Goal: Transaction & Acquisition: Purchase product/service

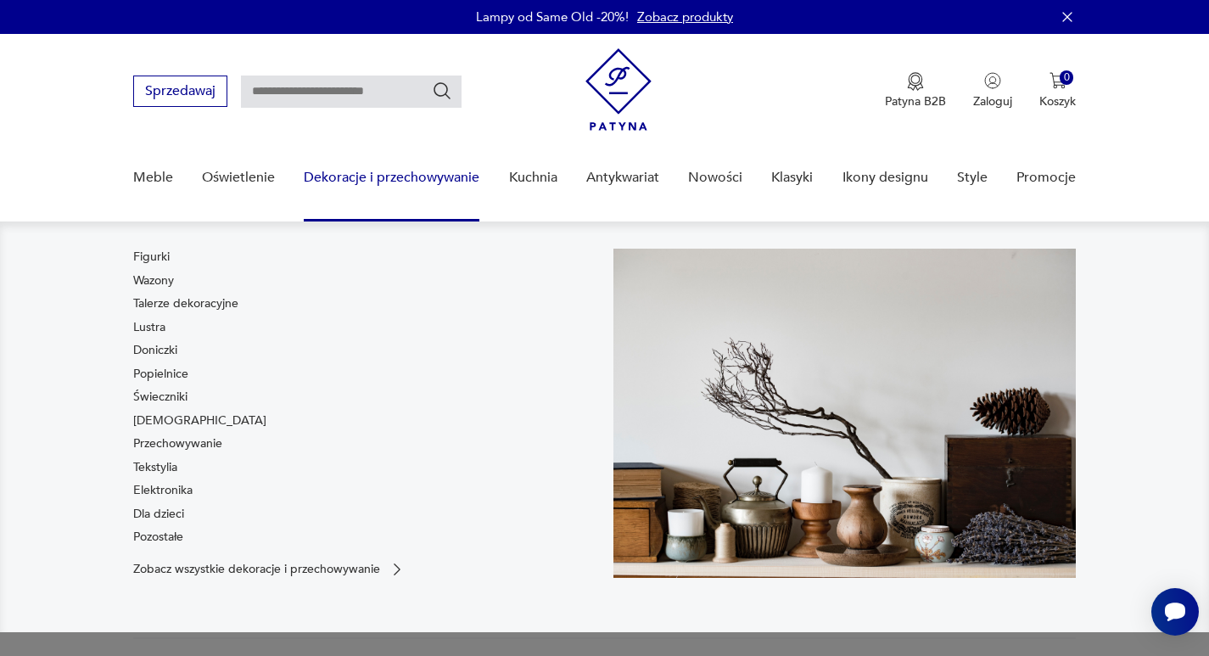
click at [160, 282] on link "Wazony" at bounding box center [153, 280] width 41 height 17
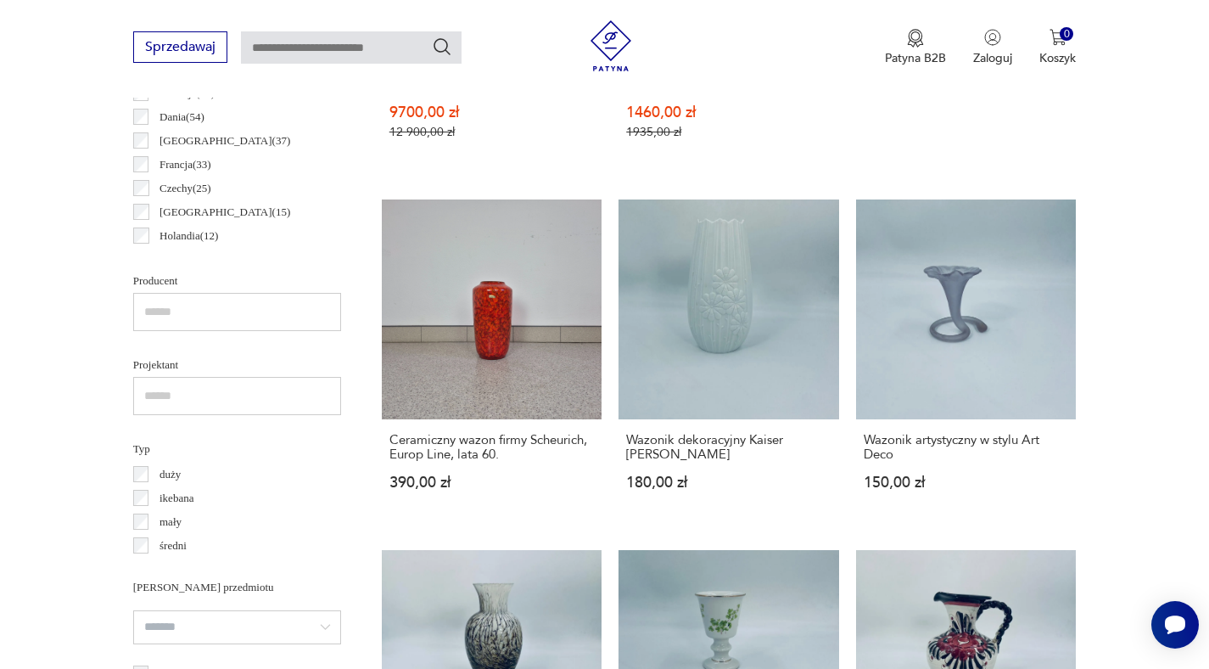
scroll to position [103, 0]
click at [500, 312] on link "Ceramiczny wazon firmy Scheurich, Europ Line, lata 60. 390,00 zł" at bounding box center [492, 361] width 221 height 324
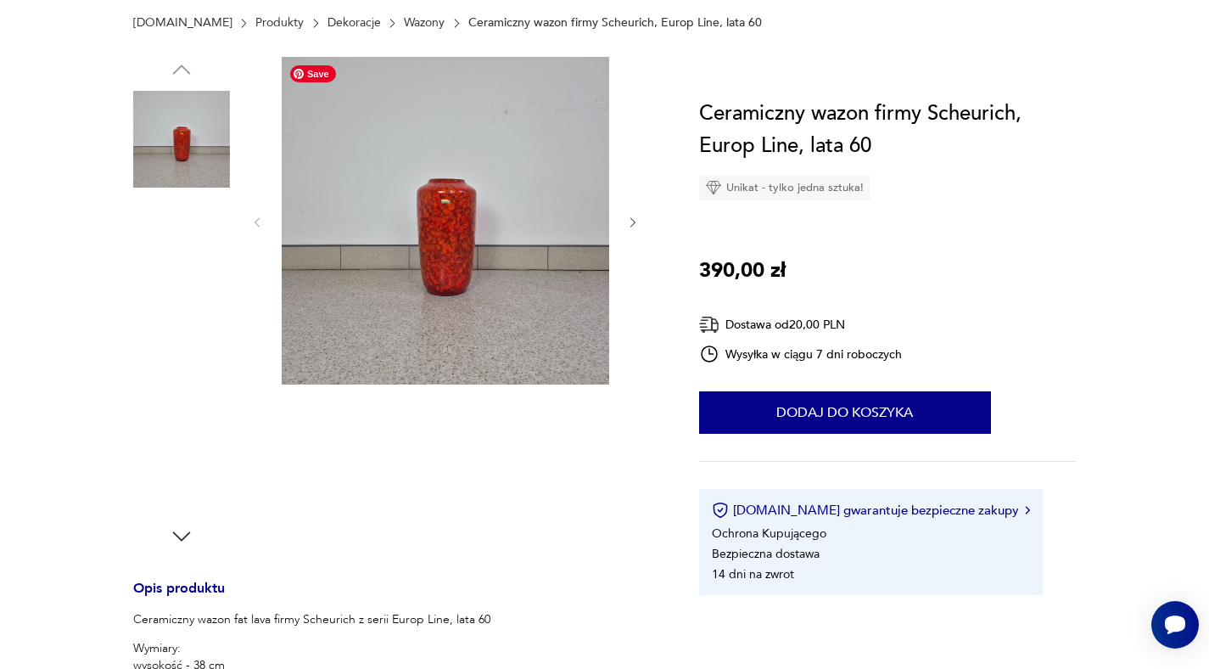
scroll to position [289, 0]
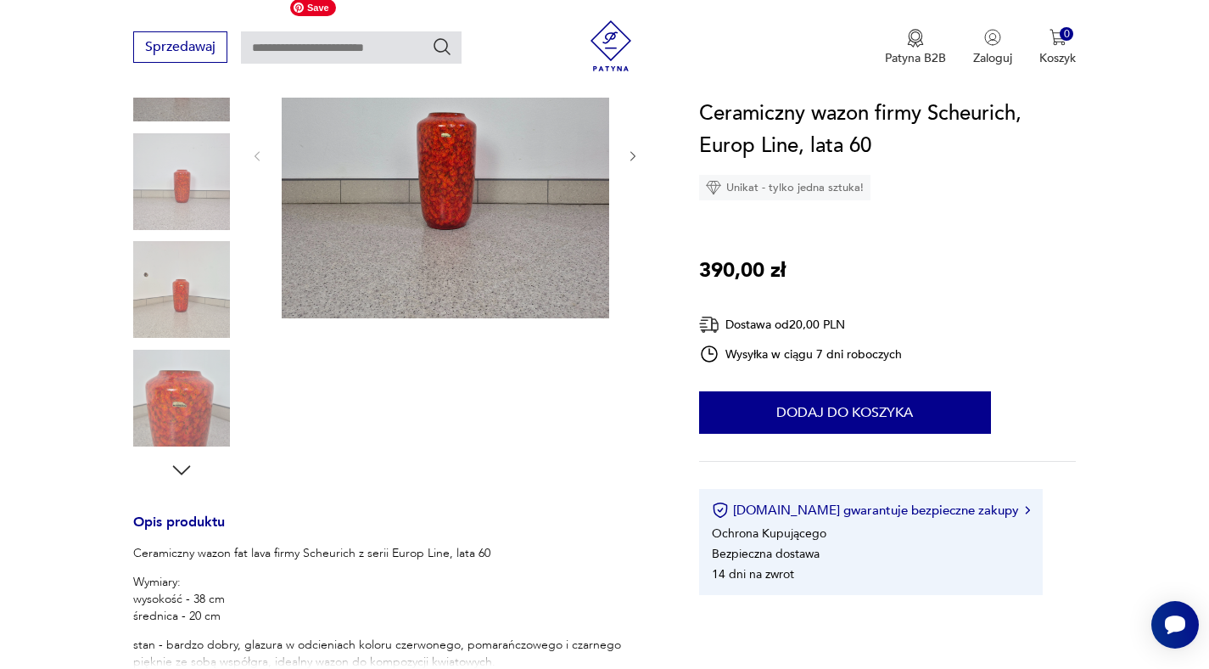
click at [458, 189] on img at bounding box center [446, 155] width 328 height 328
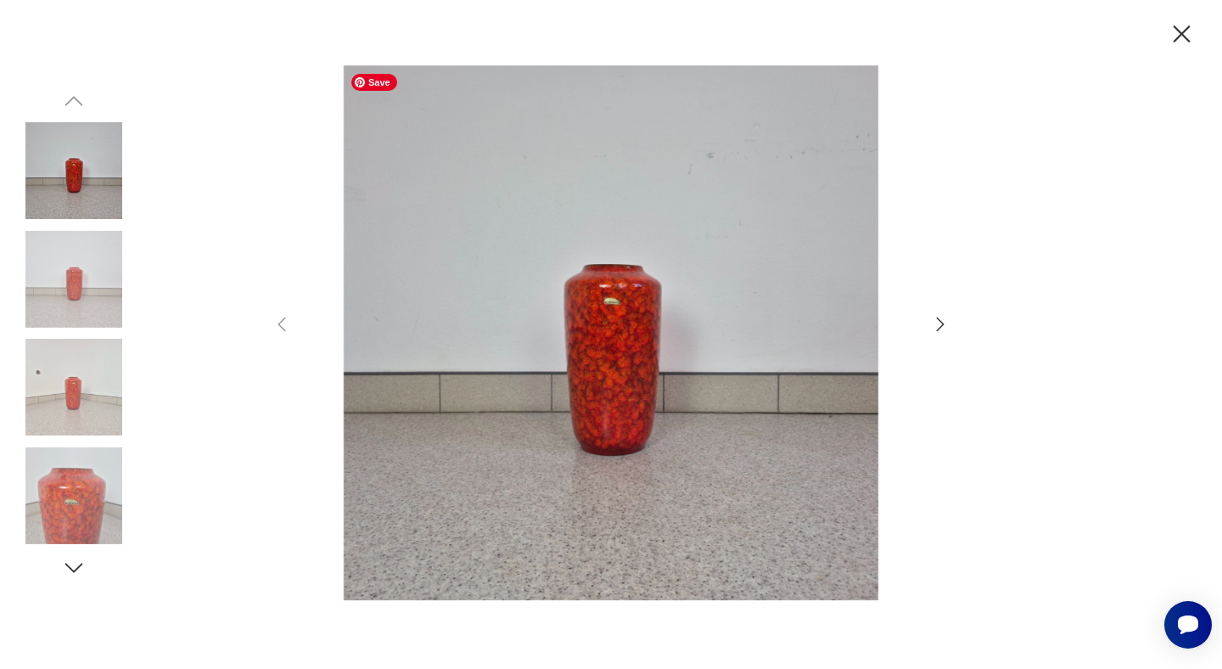
click at [616, 330] on img at bounding box center [611, 332] width 604 height 535
click at [944, 326] on icon "button" at bounding box center [940, 324] width 20 height 20
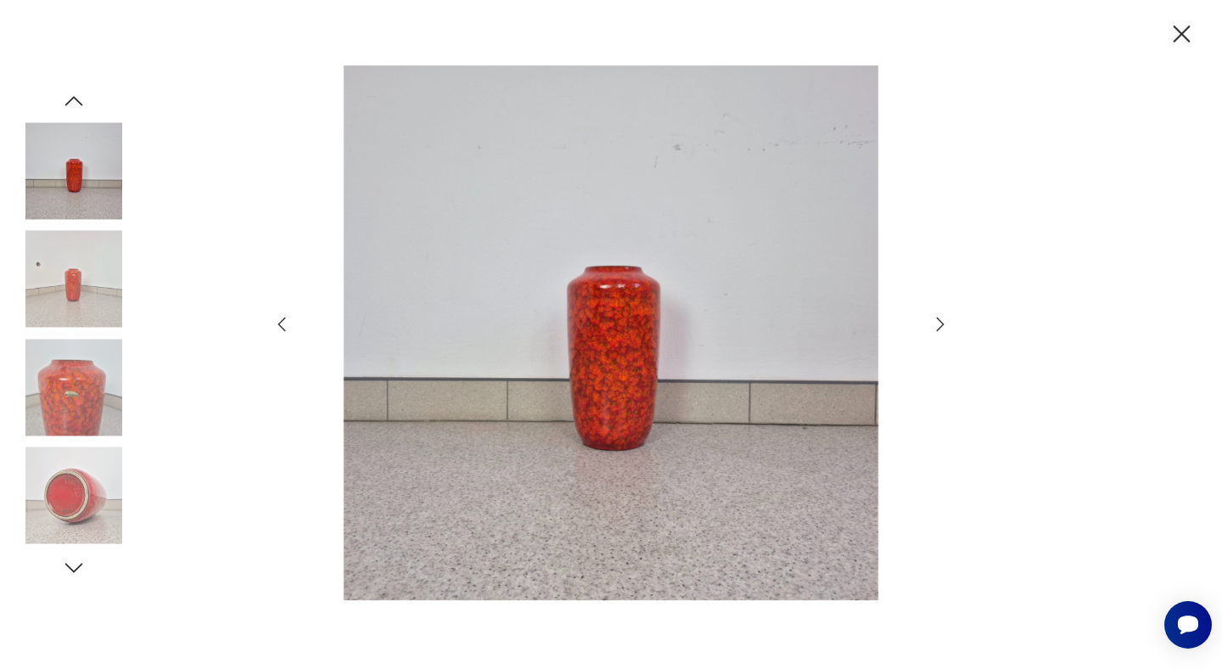
click at [946, 328] on icon "button" at bounding box center [940, 324] width 20 height 20
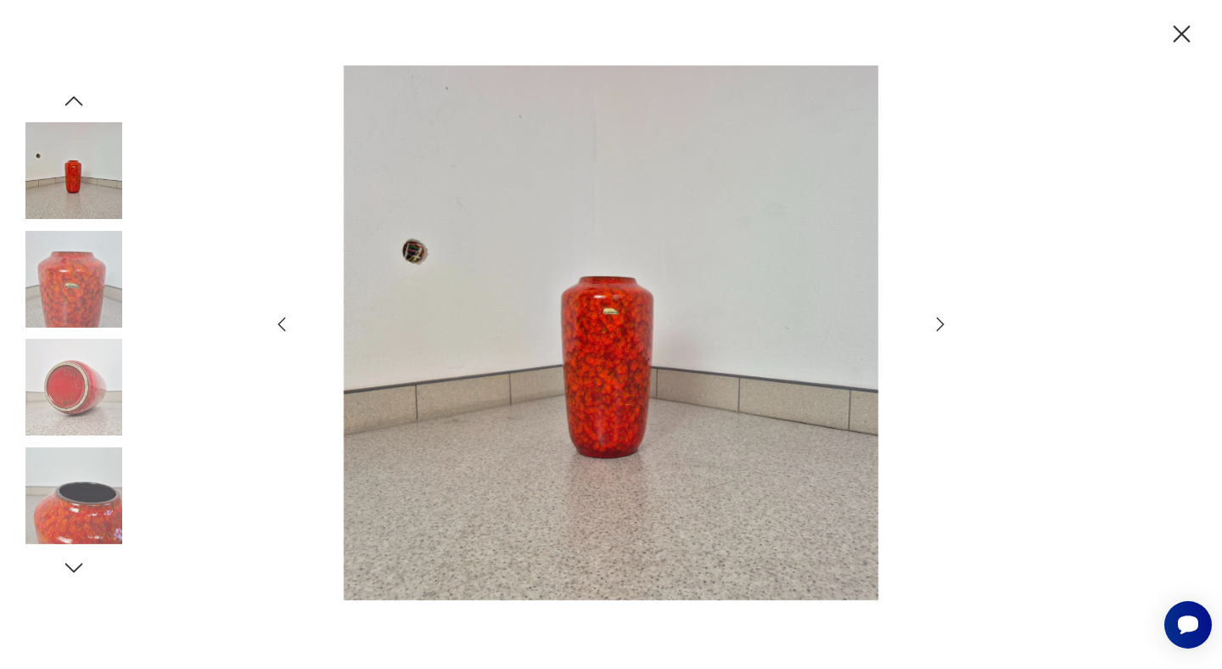
click at [1180, 37] on icon "button" at bounding box center [1182, 35] width 30 height 30
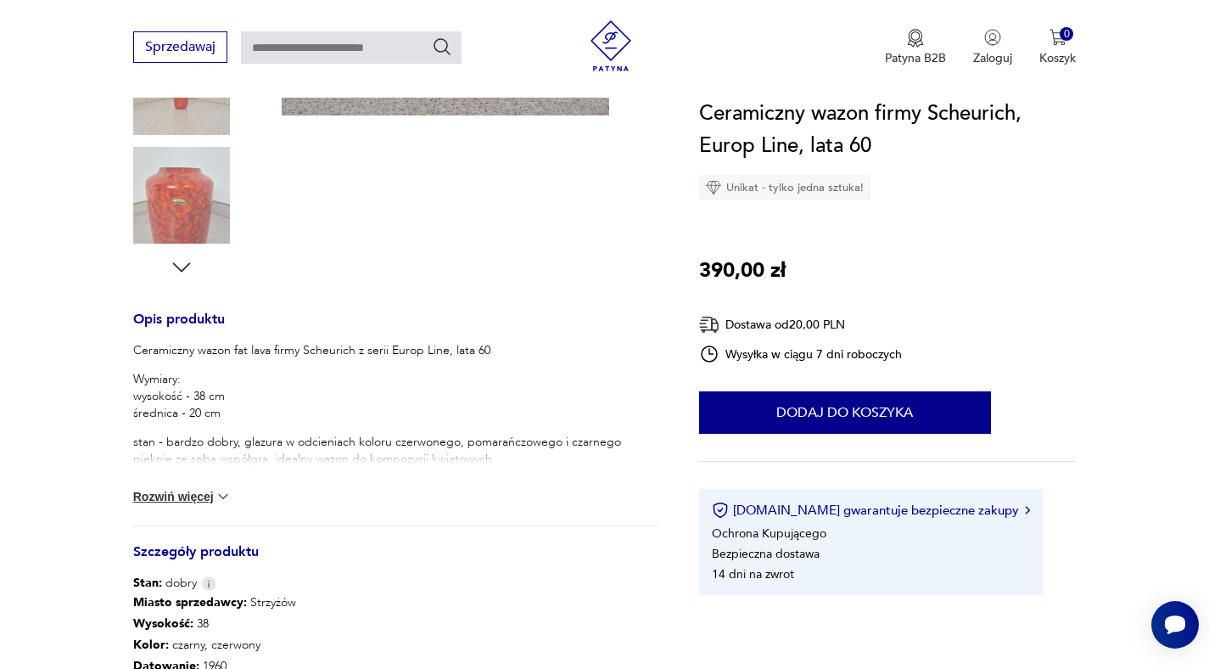
scroll to position [622, 0]
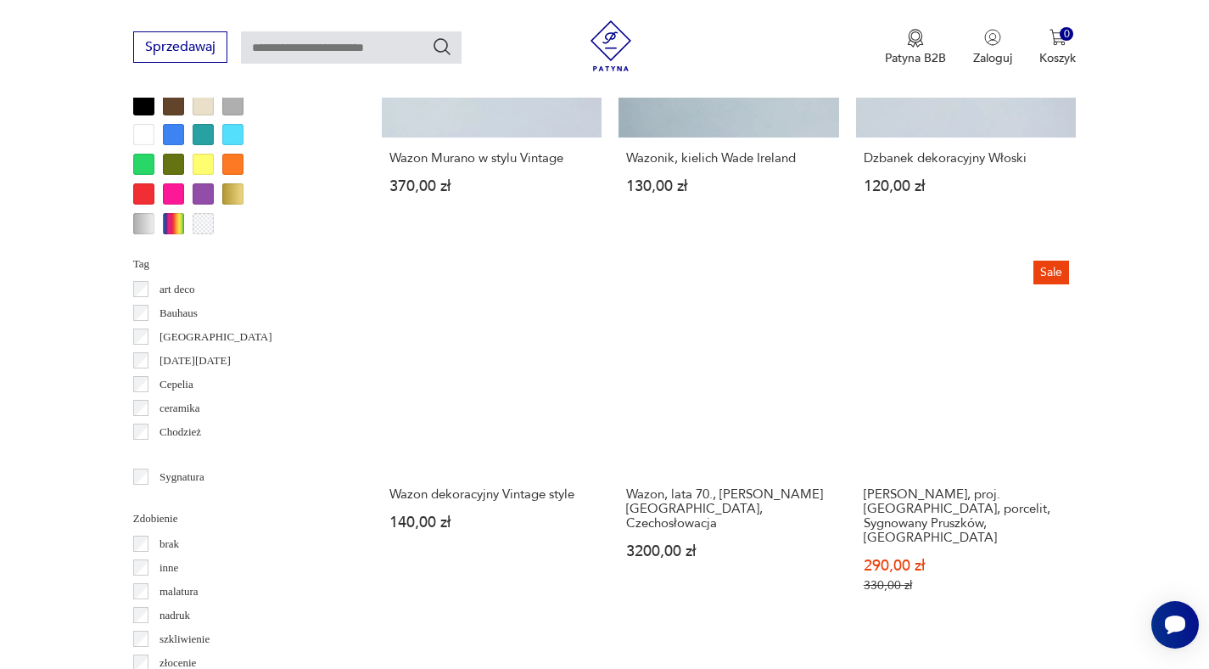
scroll to position [1628, 0]
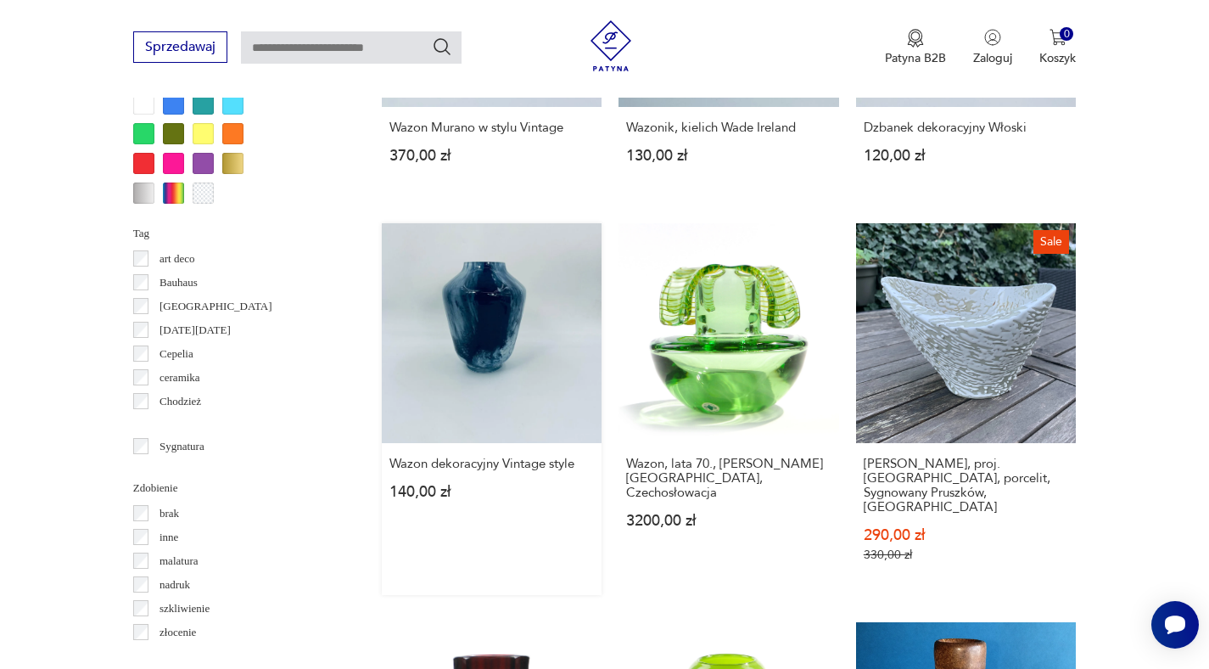
click at [479, 310] on link "Wazon dekoracyjny Vintage style 140,00 zł" at bounding box center [492, 409] width 221 height 373
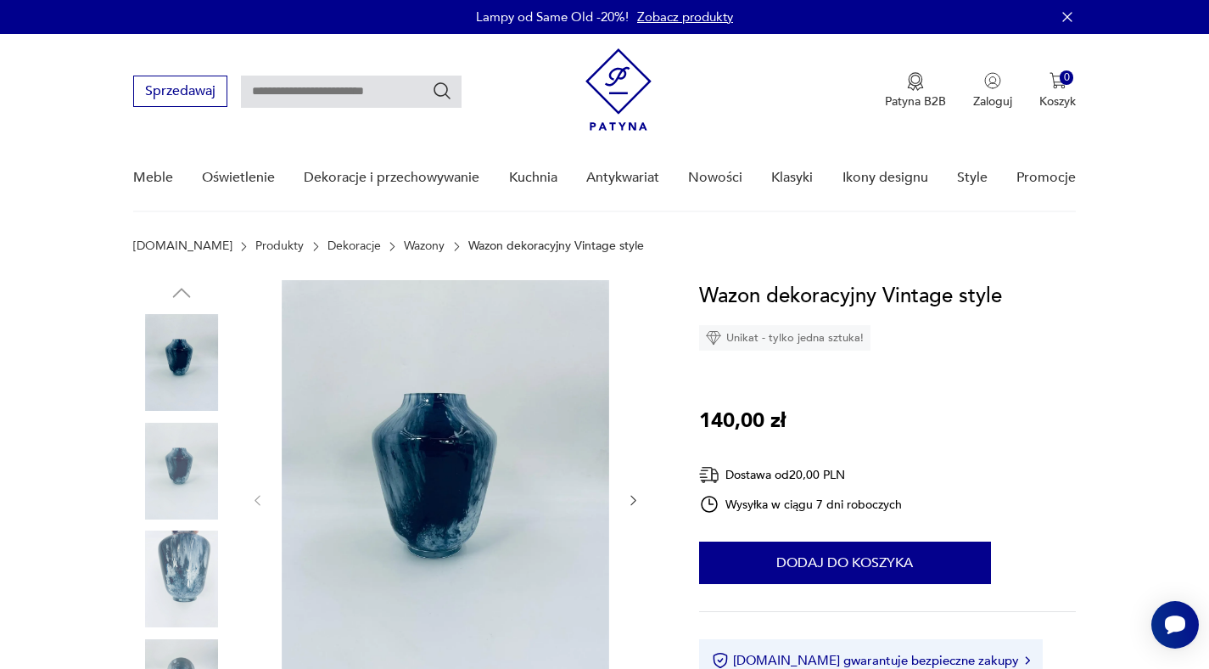
click at [187, 566] on img at bounding box center [181, 578] width 97 height 97
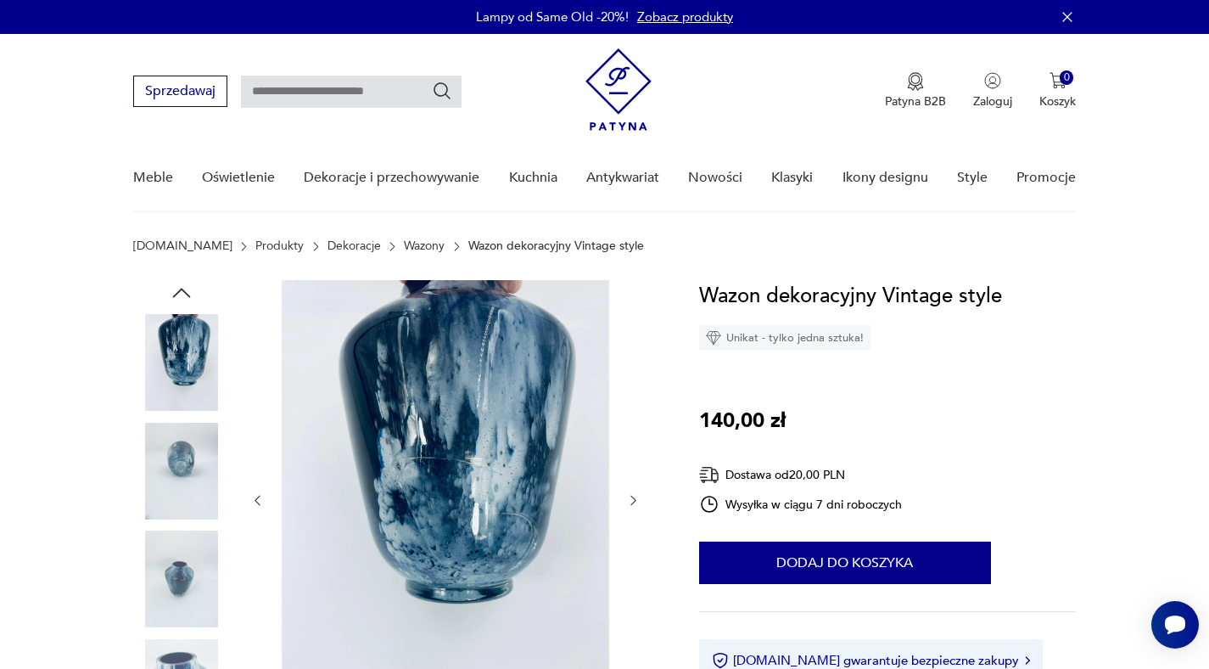
scroll to position [36, 0]
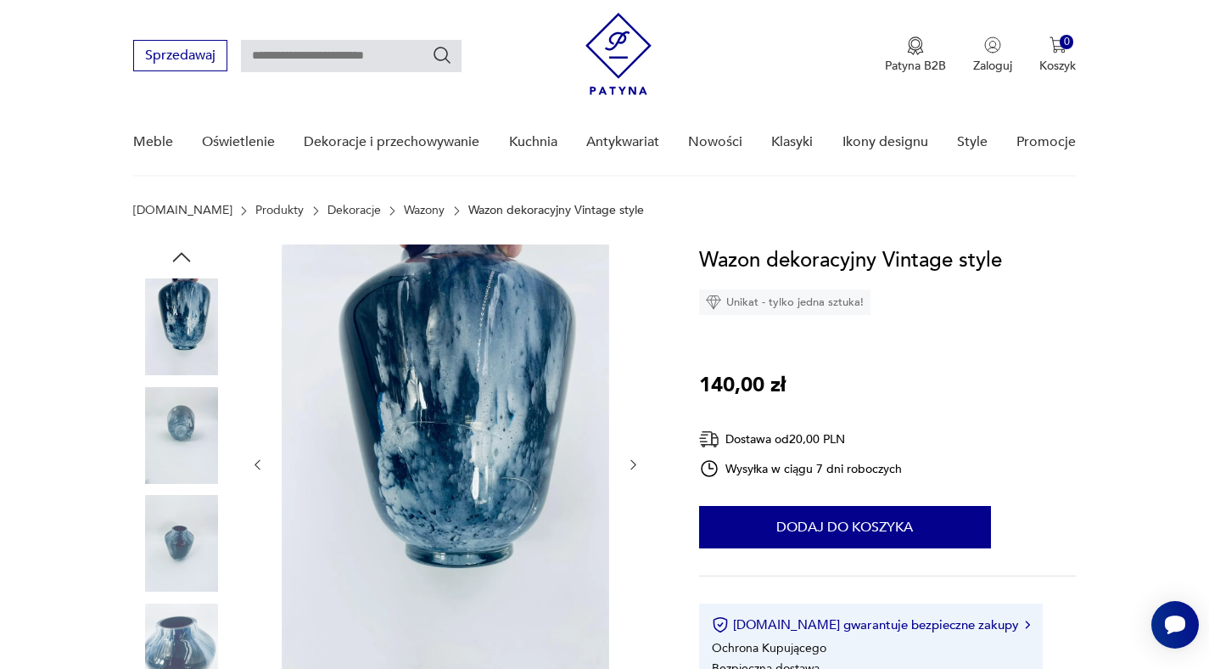
click at [176, 435] on img at bounding box center [181, 435] width 97 height 97
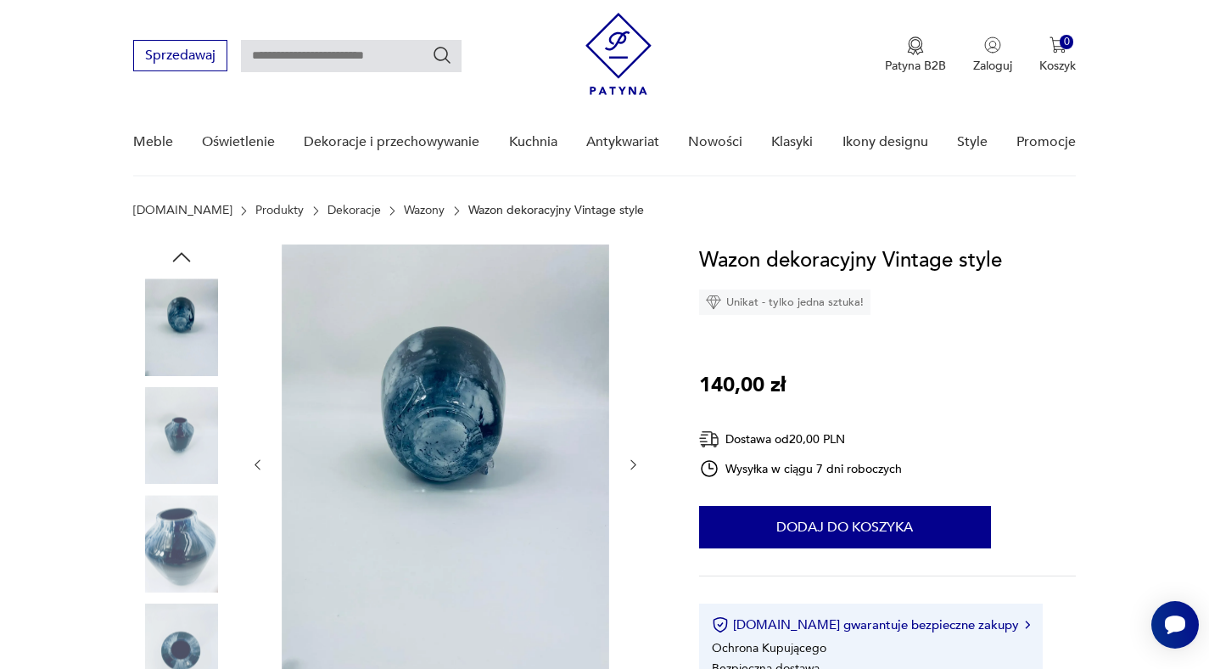
click at [159, 537] on img at bounding box center [181, 543] width 97 height 97
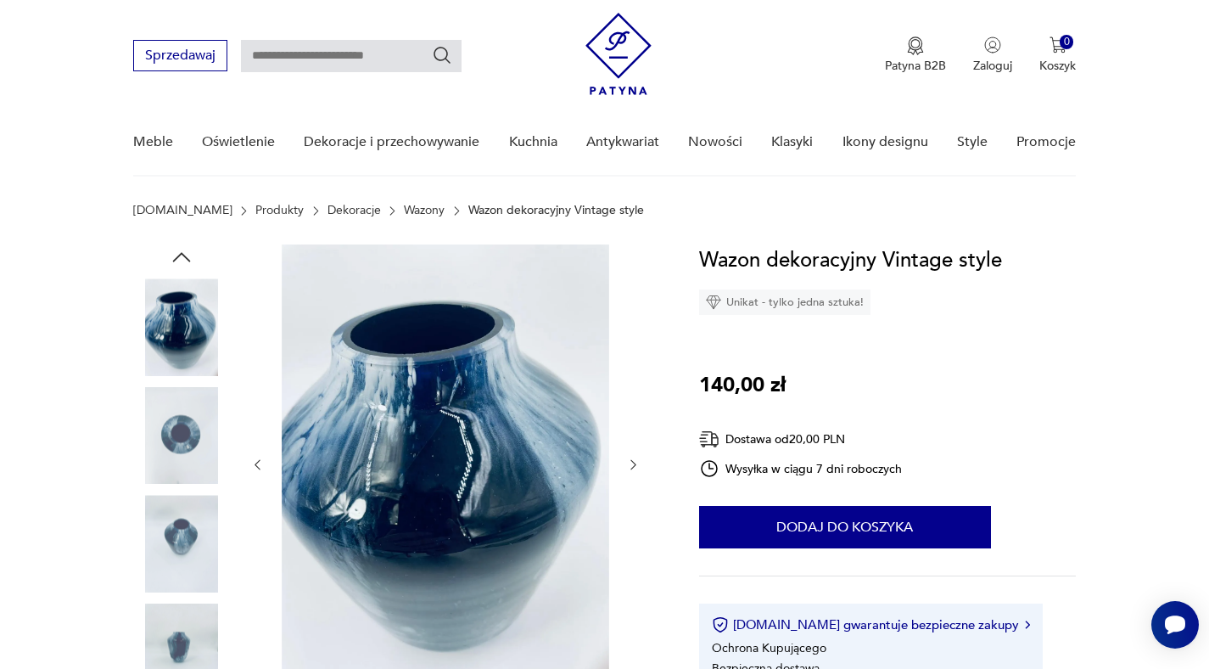
click at [176, 647] on img at bounding box center [181, 651] width 97 height 97
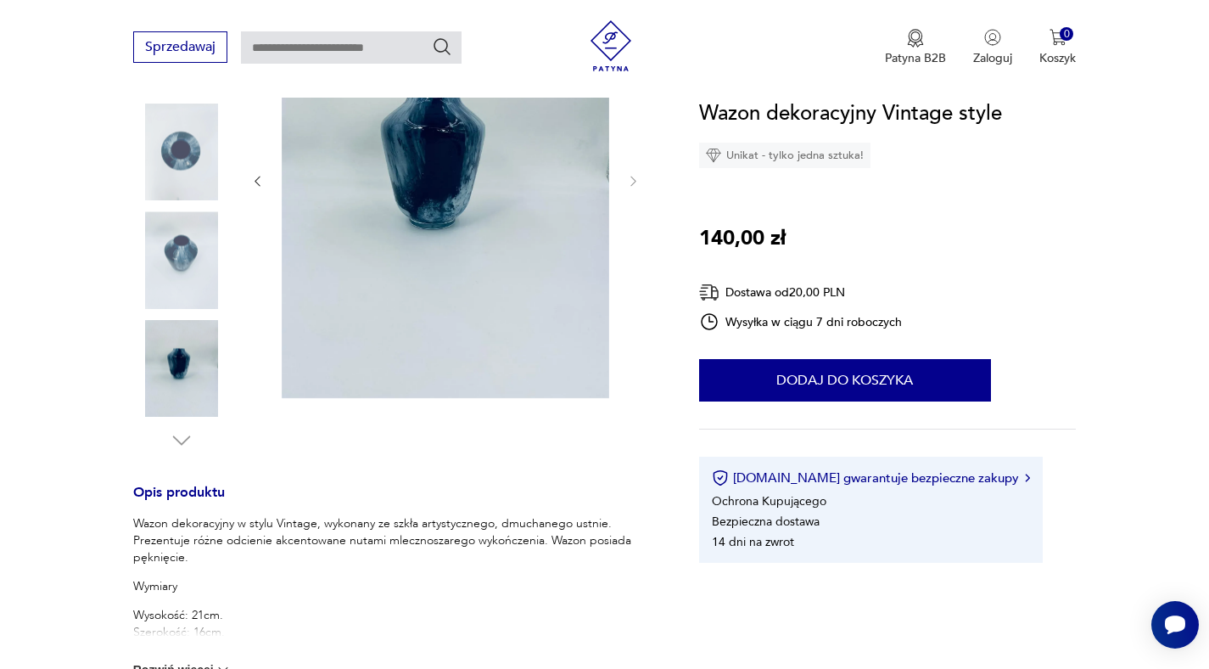
scroll to position [630, 0]
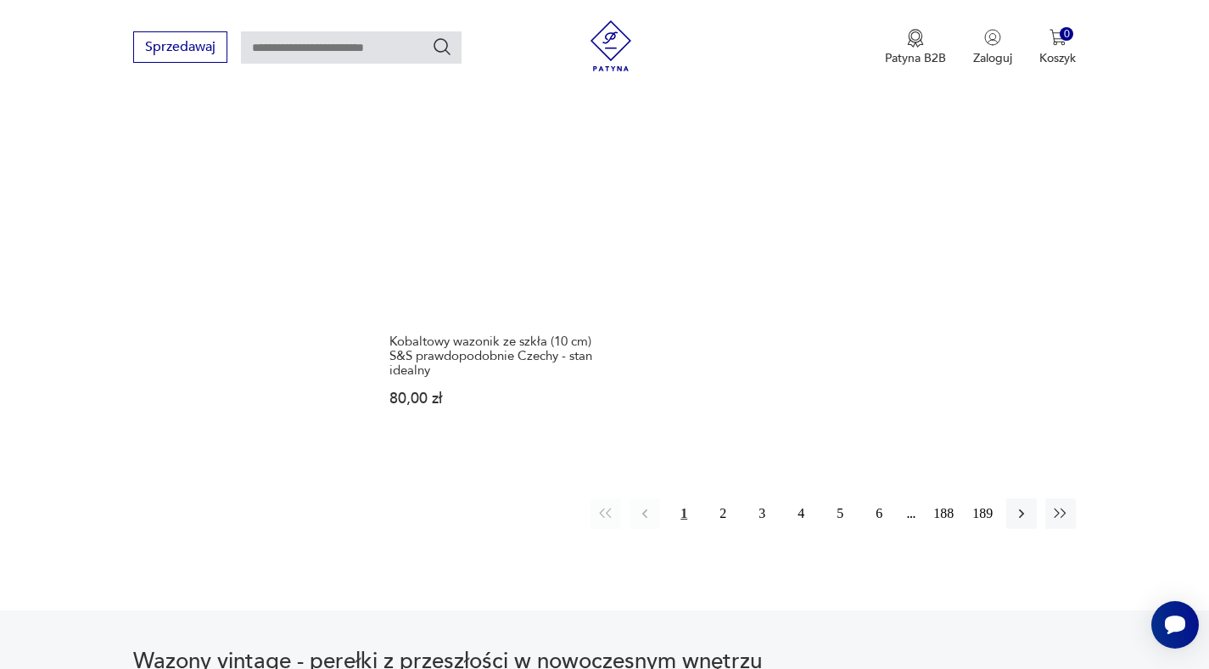
scroll to position [2541, 0]
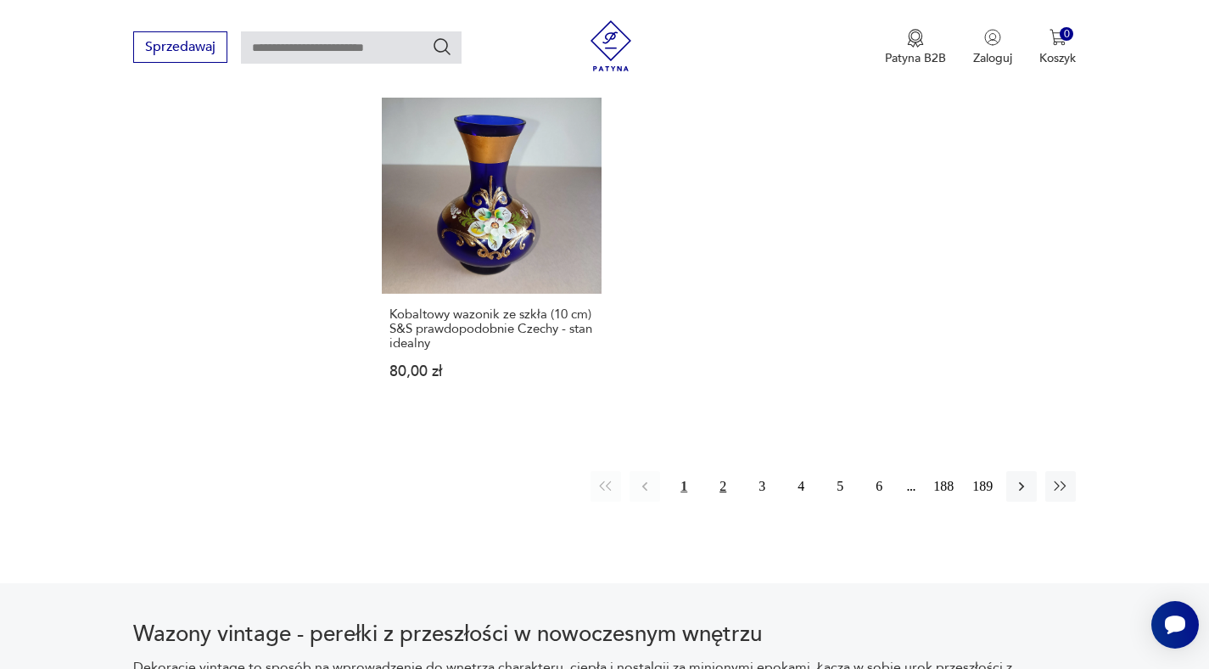
click at [725, 471] on button "2" at bounding box center [723, 486] width 31 height 31
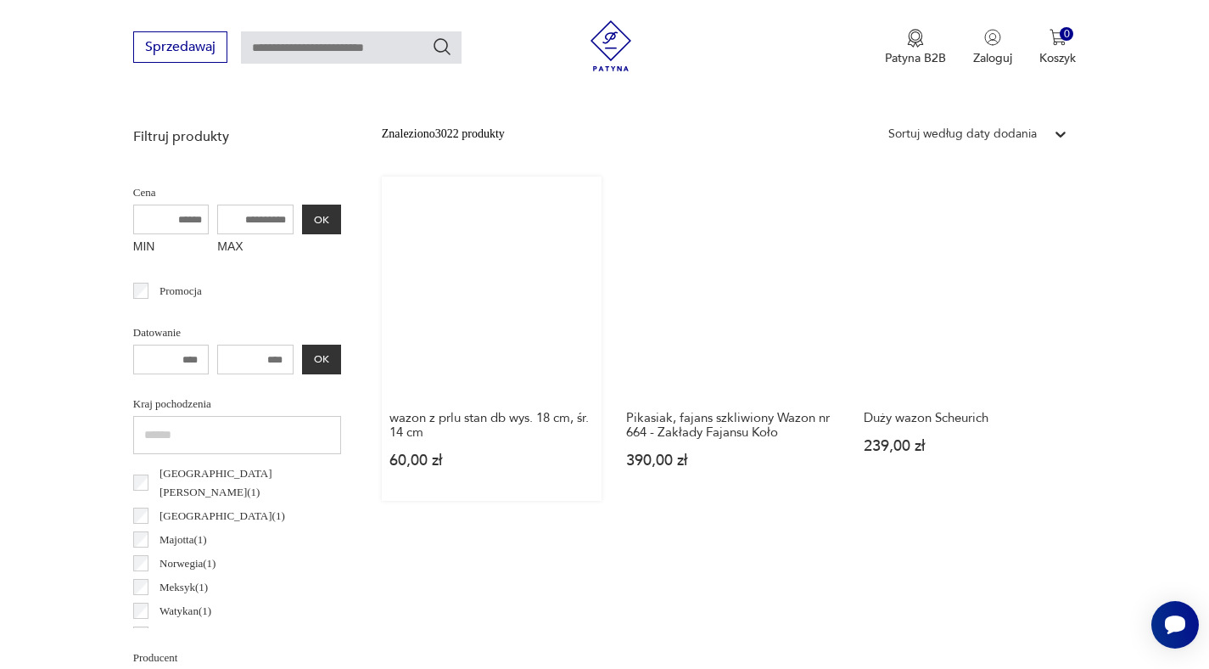
scroll to position [580, 0]
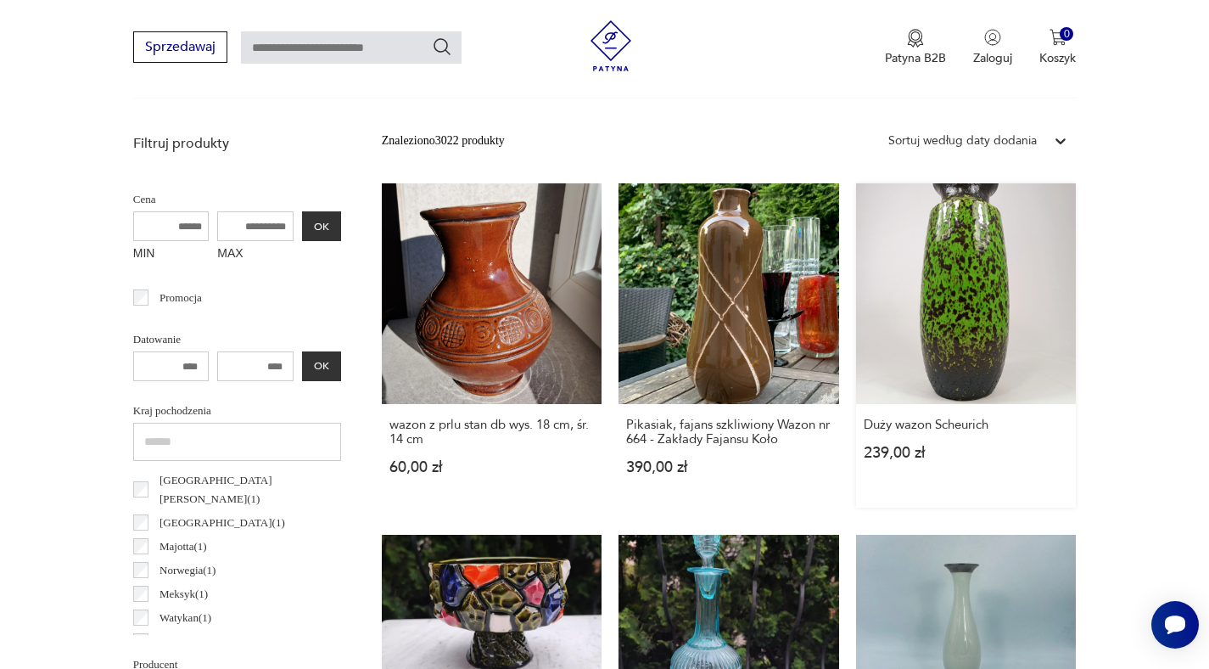
click at [936, 342] on link "Duży wazon Scheurich 239,00 zł" at bounding box center [966, 345] width 221 height 324
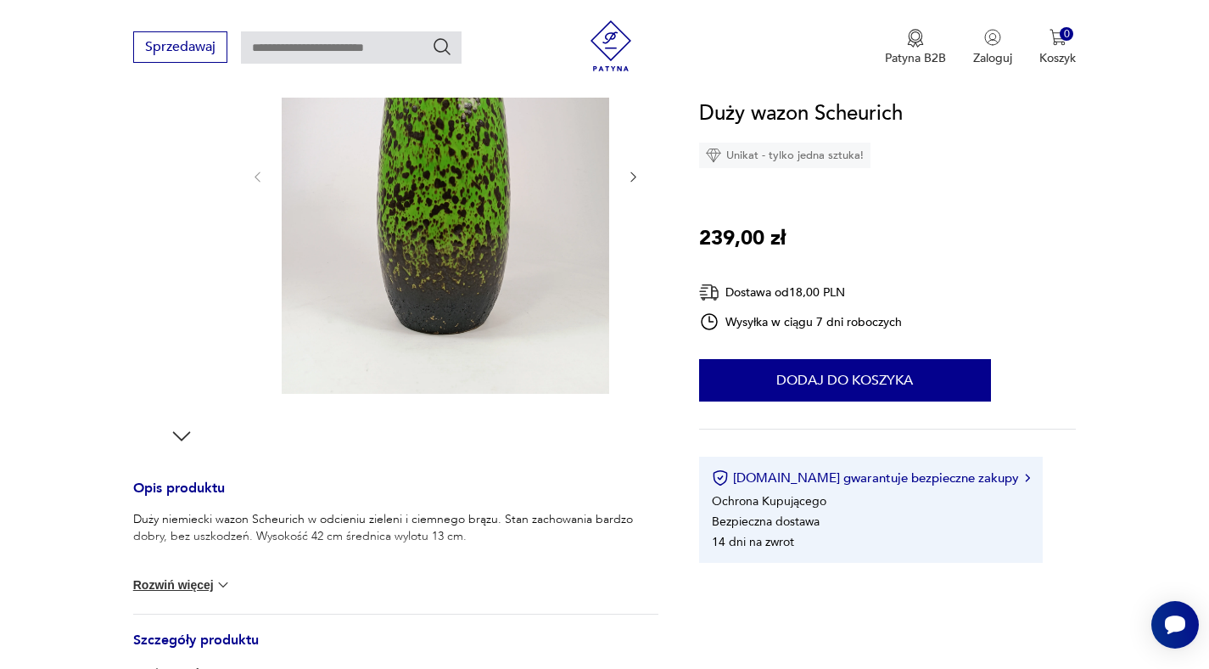
scroll to position [320, 0]
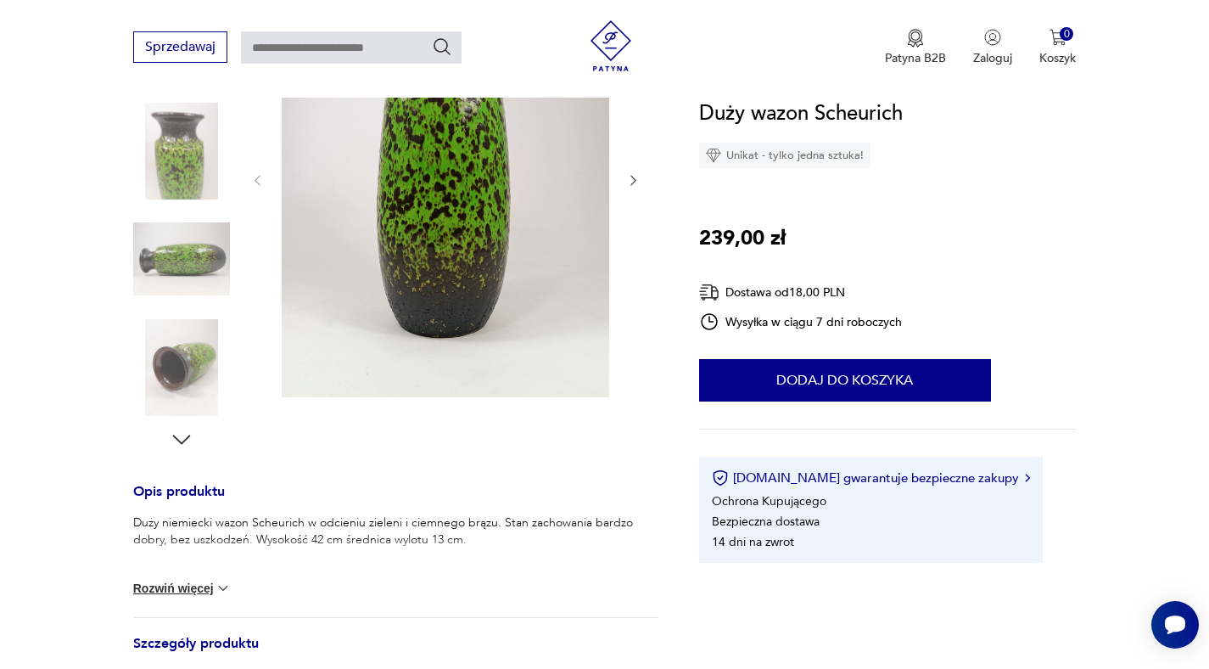
click at [207, 249] on img at bounding box center [181, 258] width 97 height 97
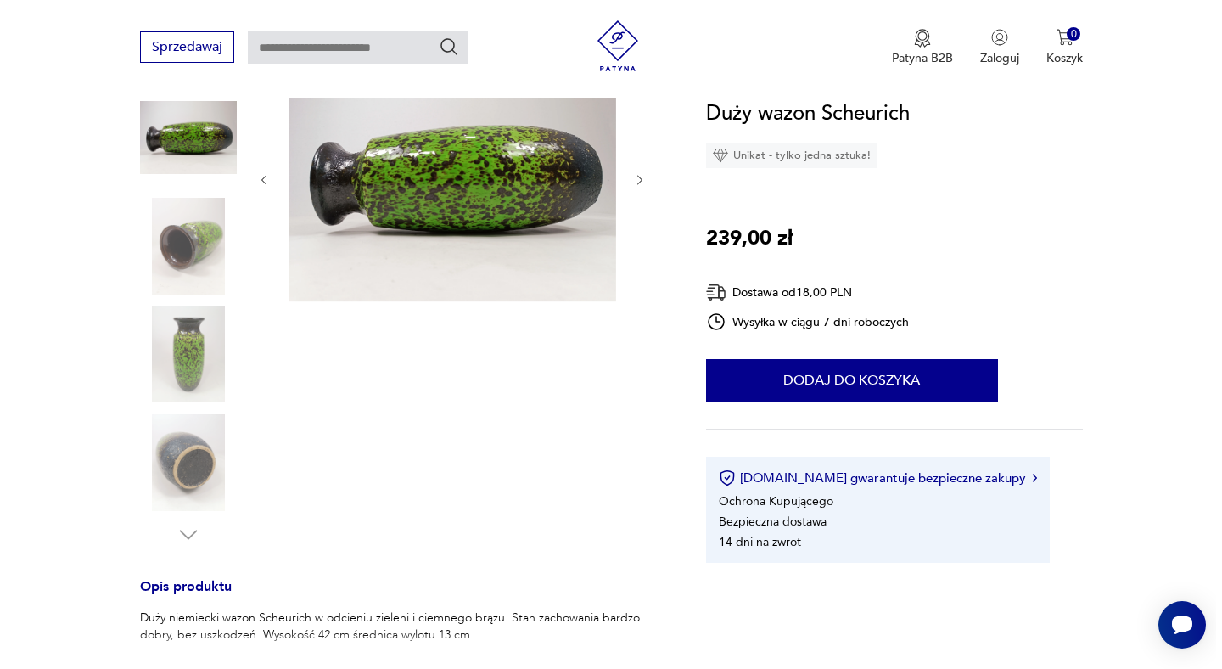
scroll to position [224, 0]
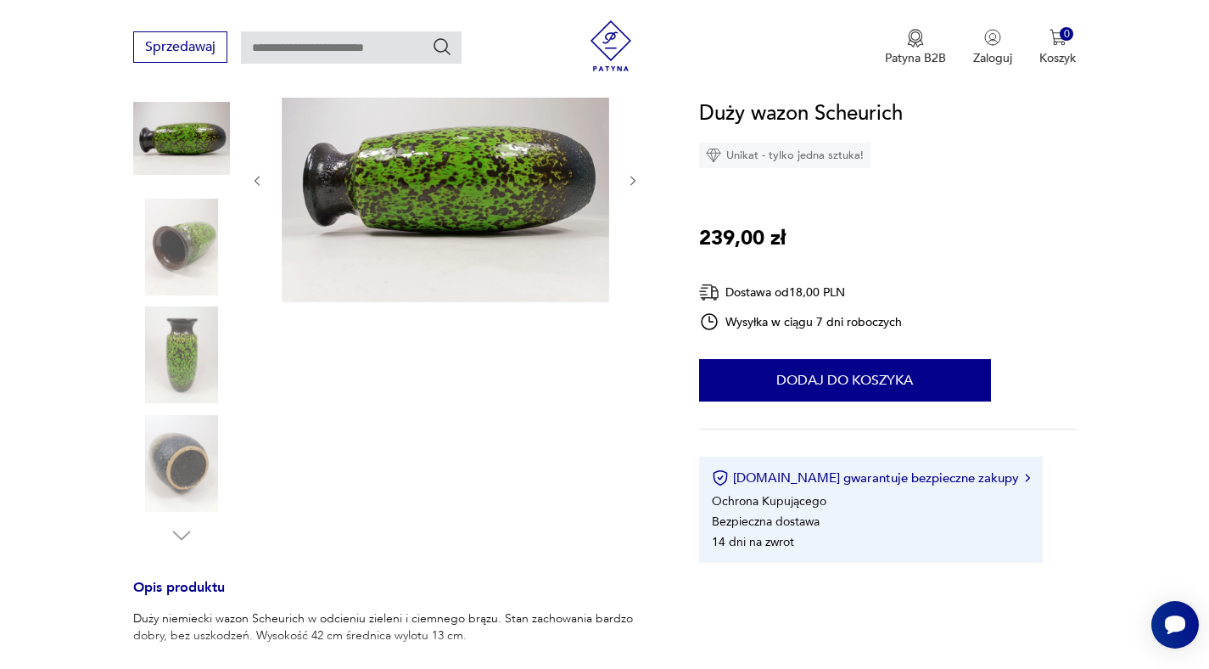
click at [461, 216] on img at bounding box center [446, 179] width 328 height 246
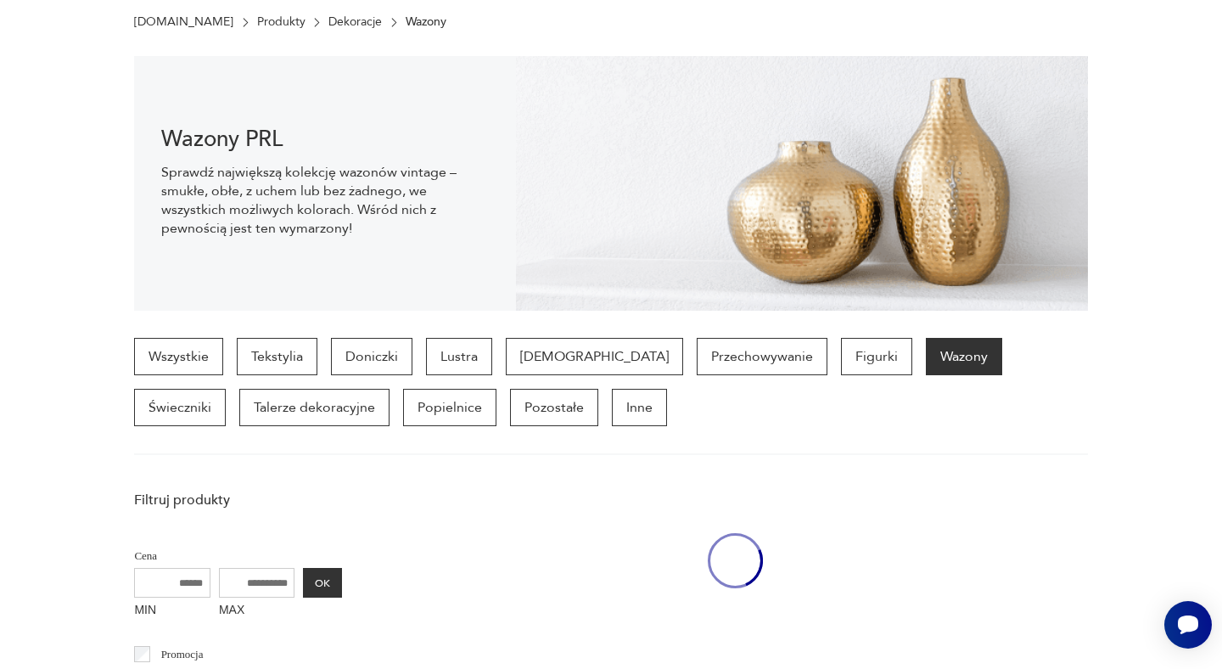
scroll to position [580, 0]
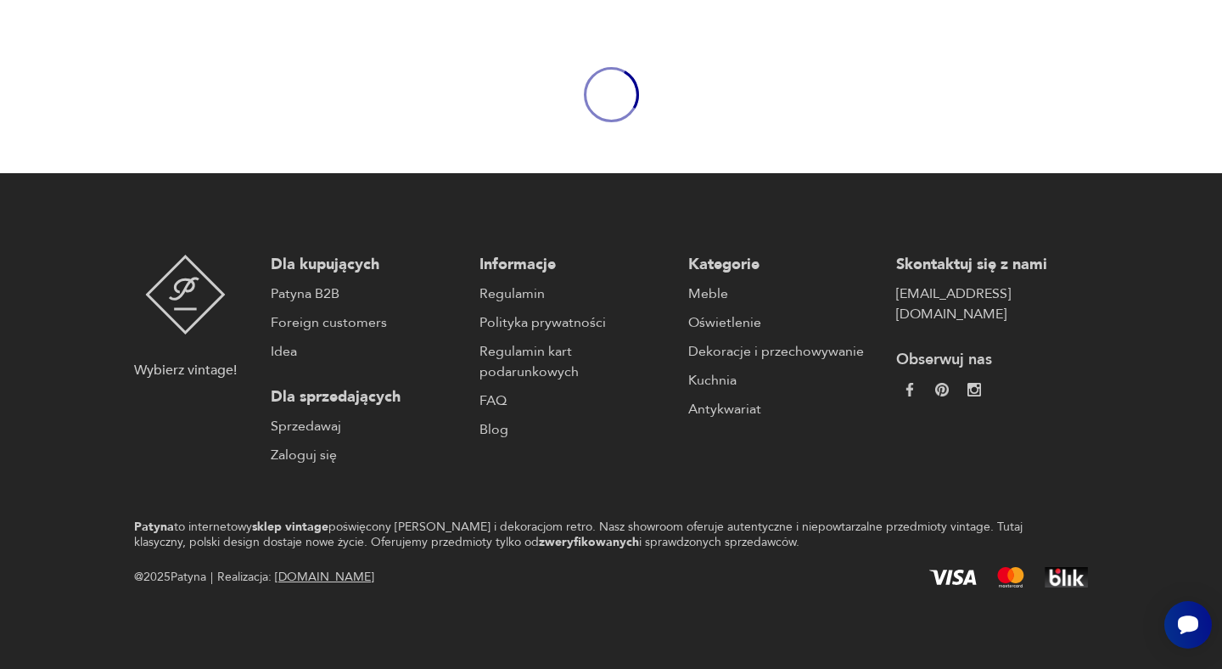
scroll to position [580, 0]
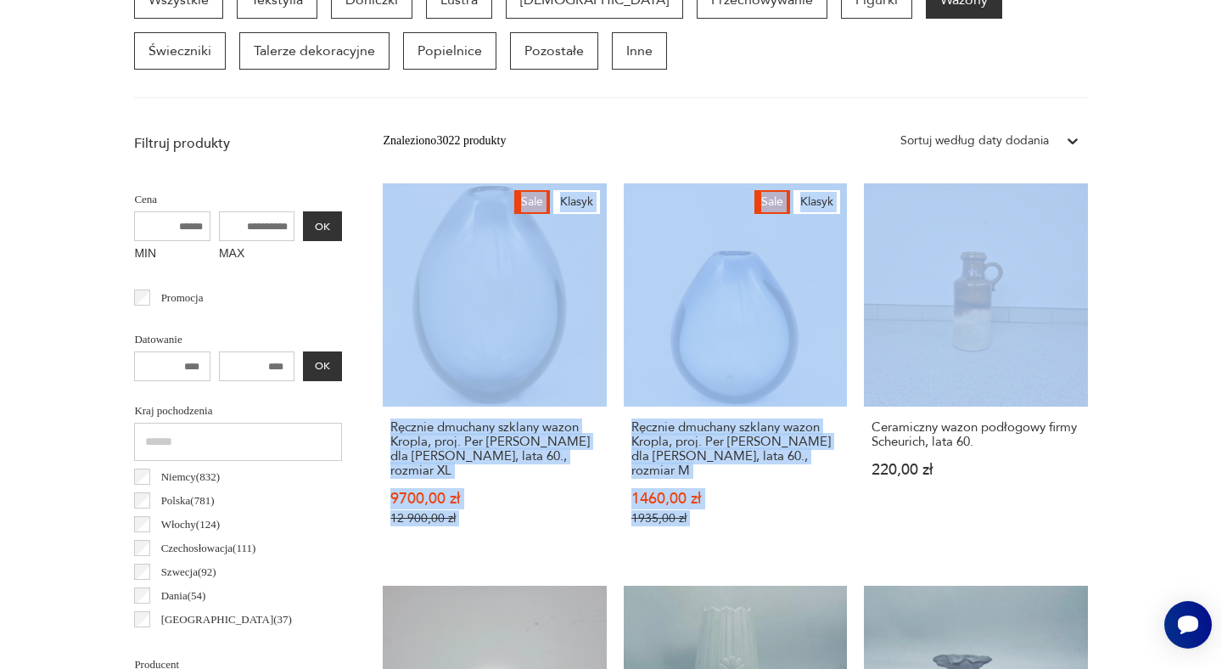
drag, startPoint x: 1219, startPoint y: 151, endPoint x: 1214, endPoint y: 305, distance: 153.6
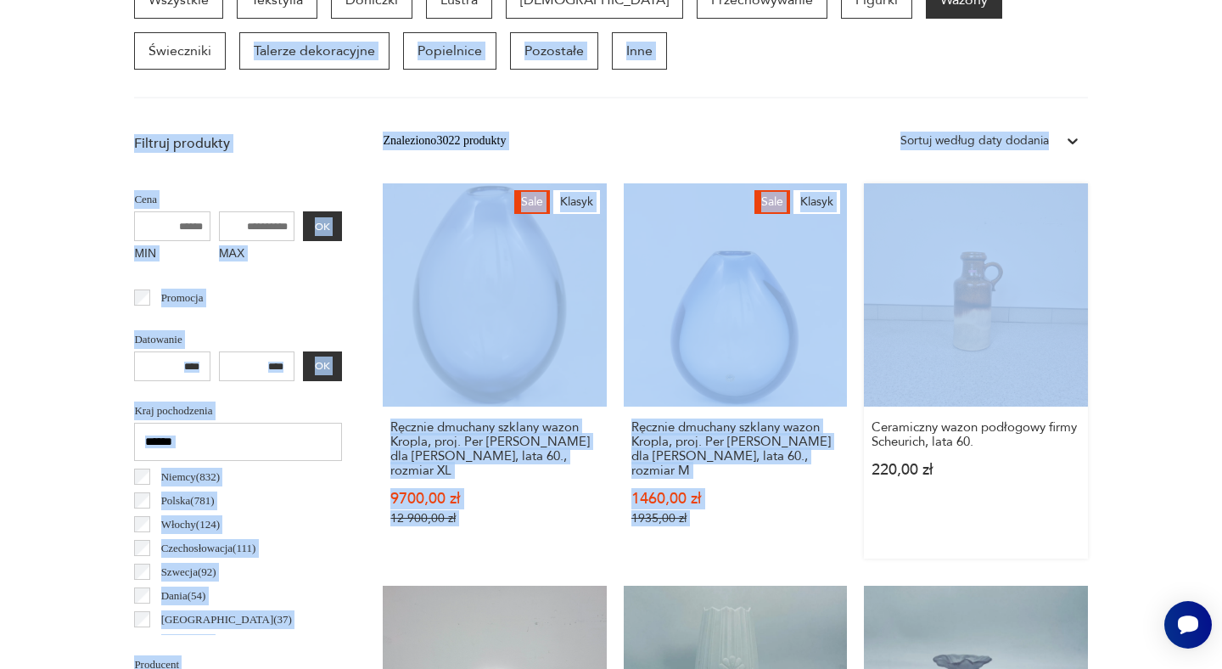
drag, startPoint x: 1215, startPoint y: 43, endPoint x: 1063, endPoint y: 238, distance: 247.3
click at [287, 305] on div "Promocja" at bounding box center [238, 298] width 208 height 24
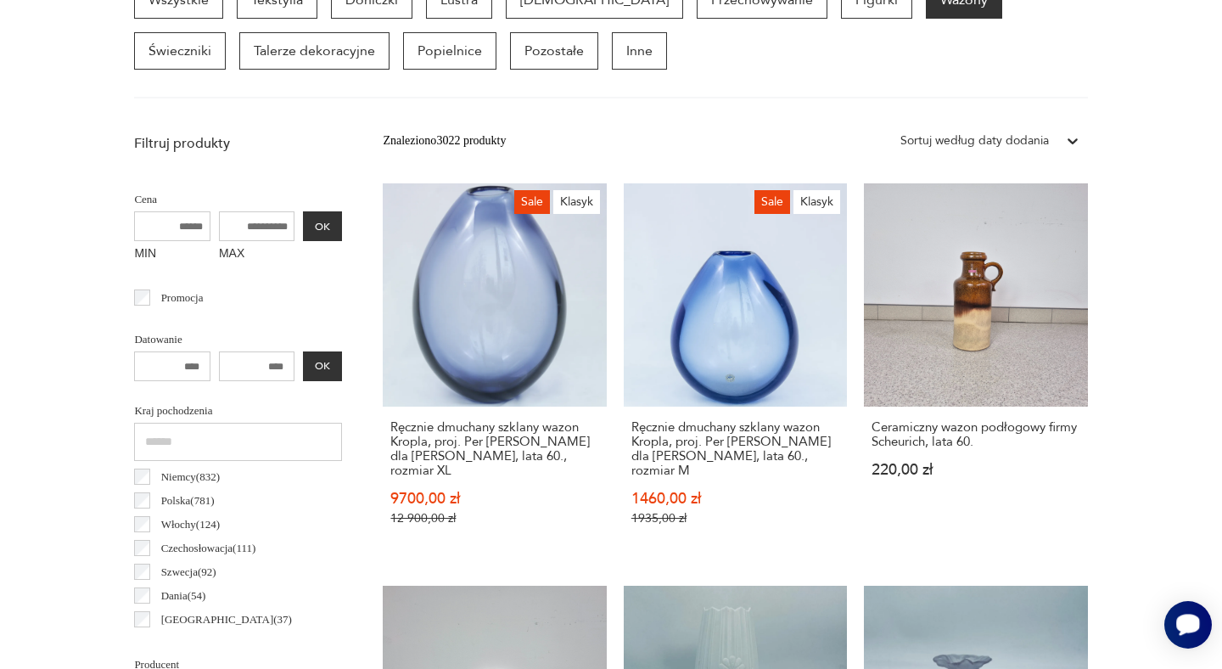
click at [1191, 624] on icon "Otwórz czat Smartsupp" at bounding box center [1188, 623] width 24 height 21
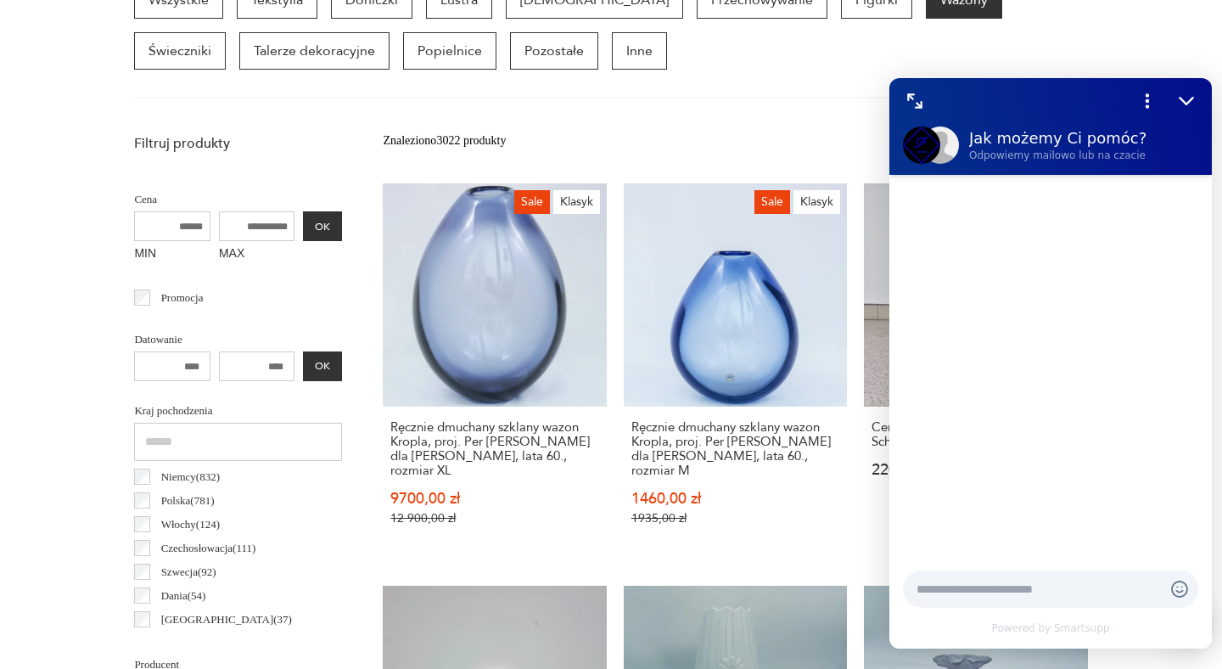
scroll to position [0, 0]
click at [1182, 96] on icon "Zmniejsz" at bounding box center [1186, 101] width 22 height 22
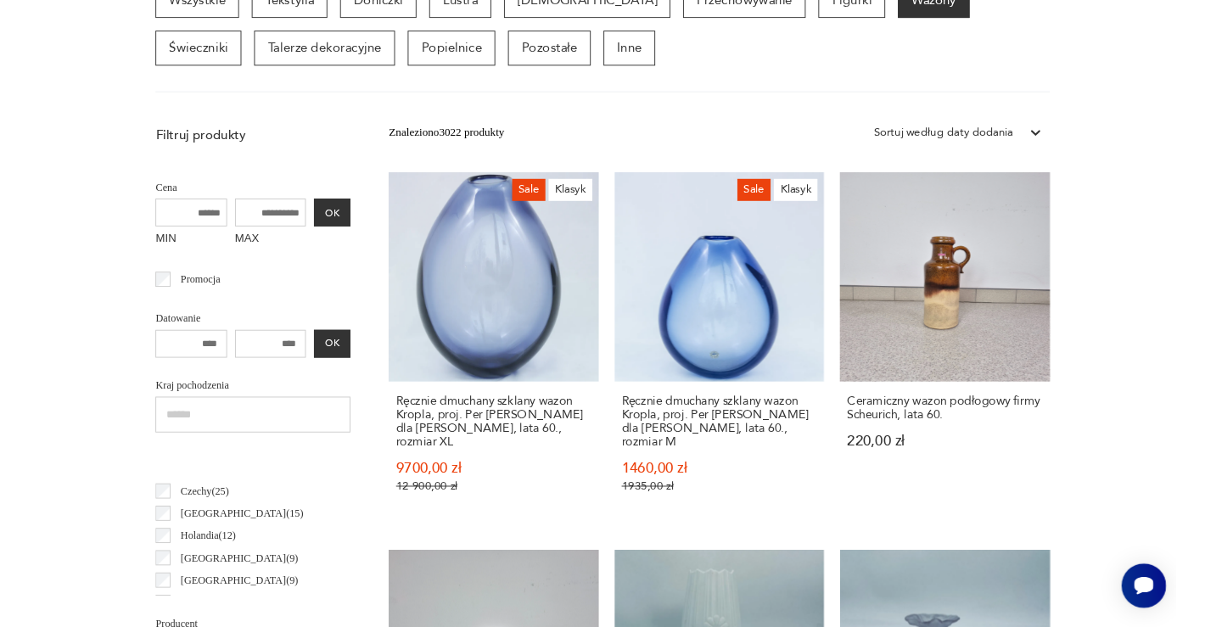
scroll to position [591, 0]
